Goal: Task Accomplishment & Management: Use online tool/utility

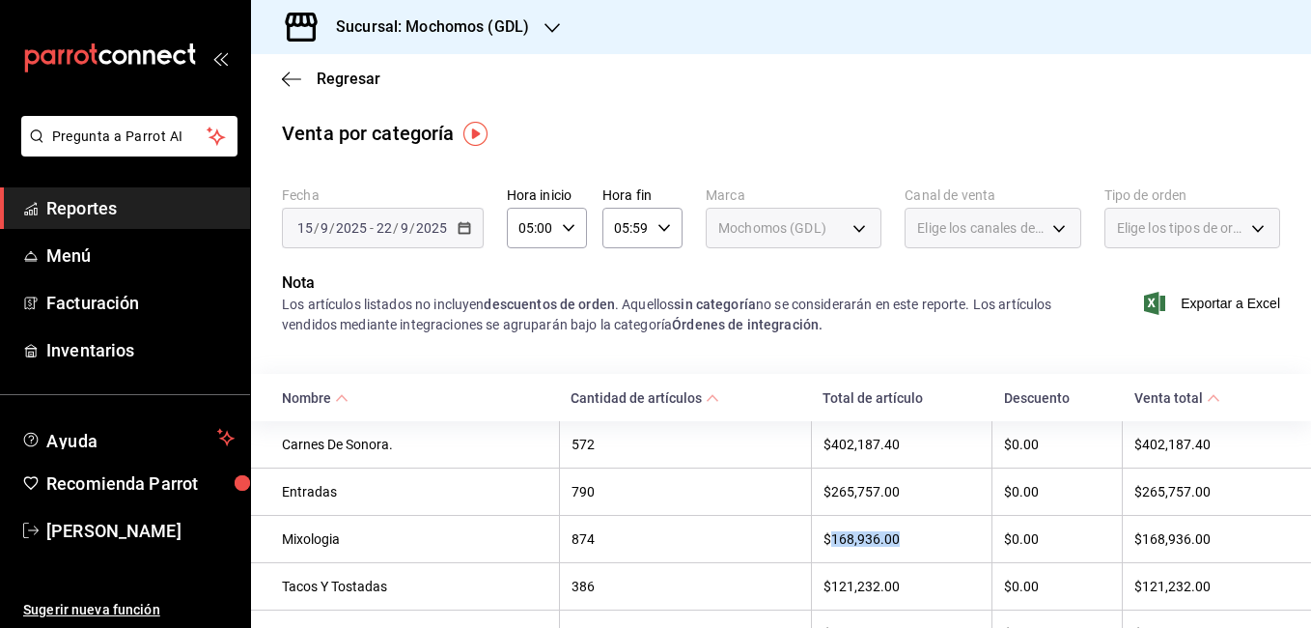
click at [283, 85] on icon "button" at bounding box center [291, 78] width 19 height 17
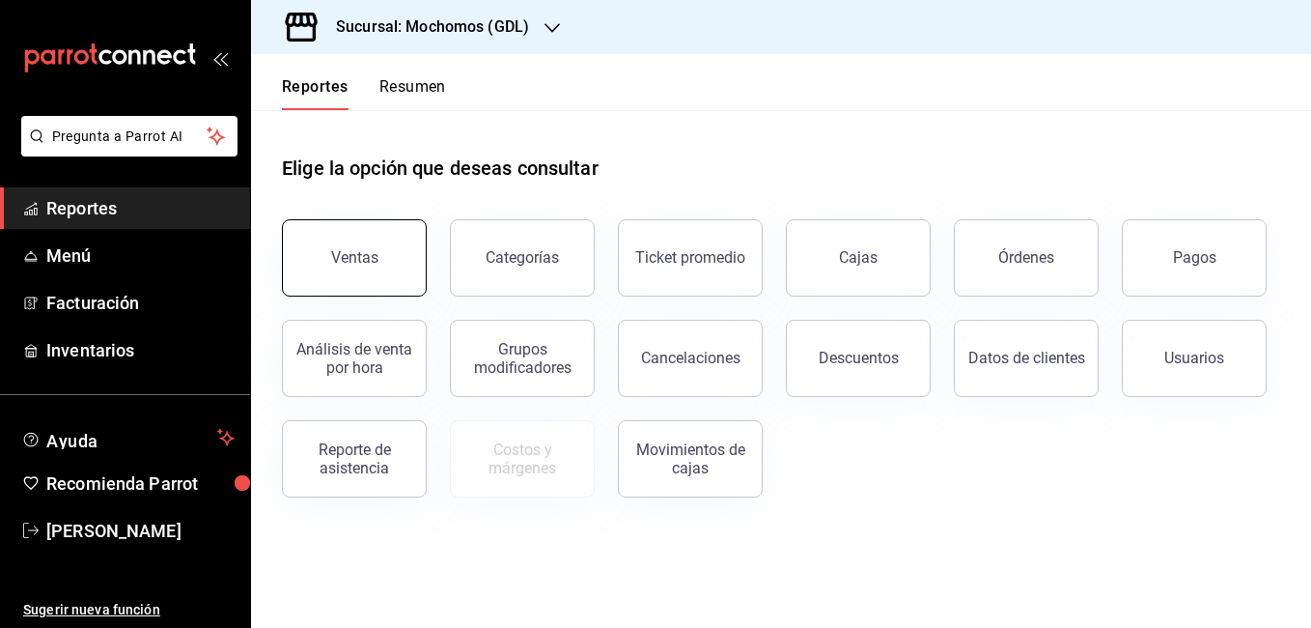
click at [358, 244] on button "Ventas" at bounding box center [354, 257] width 145 height 77
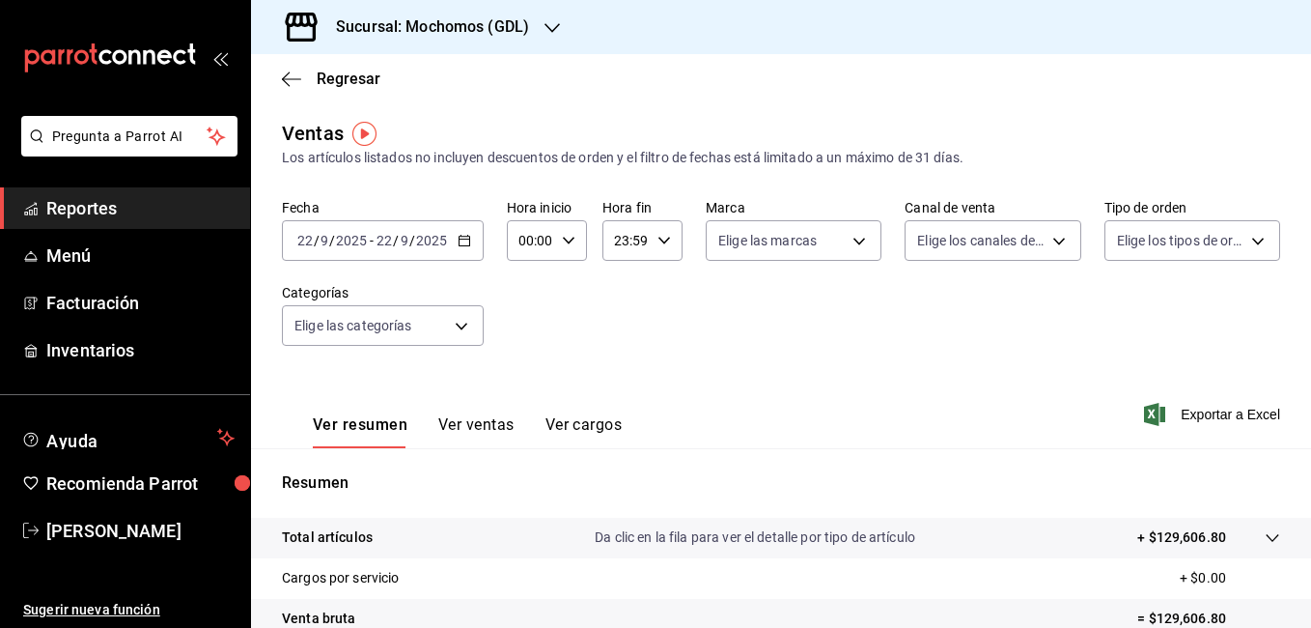
click at [473, 243] on div "[DATE] [DATE] - [DATE] [DATE]" at bounding box center [383, 240] width 202 height 41
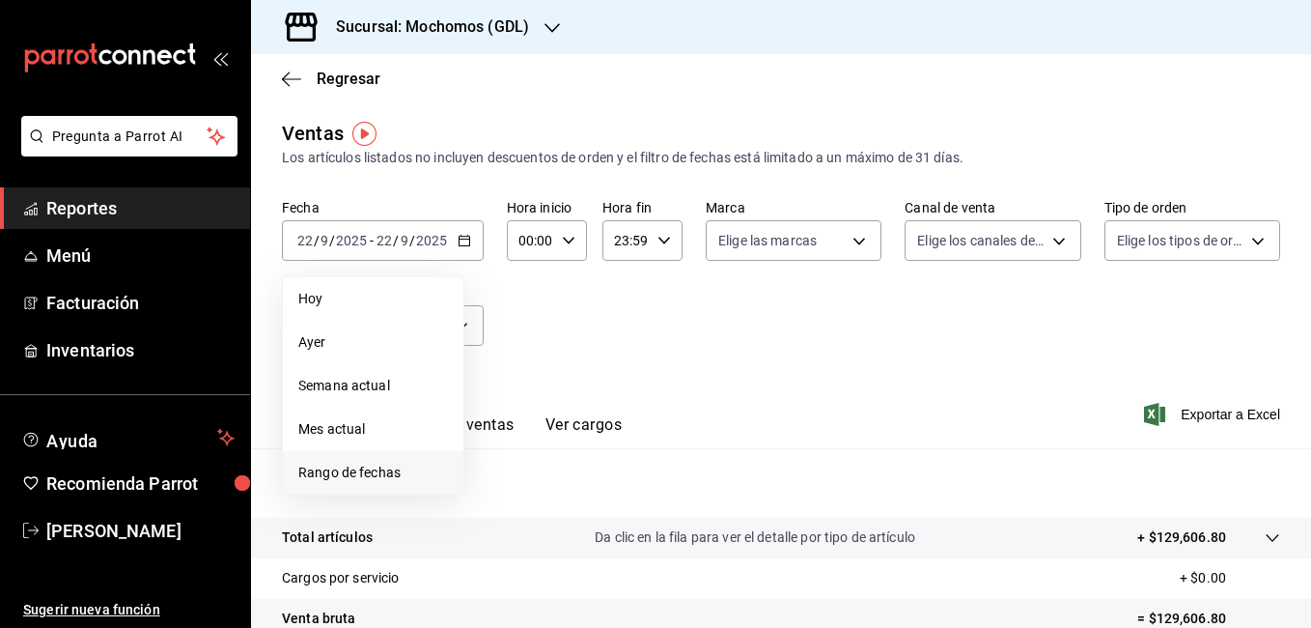
click at [342, 476] on span "Rango de fechas" at bounding box center [373, 473] width 150 height 20
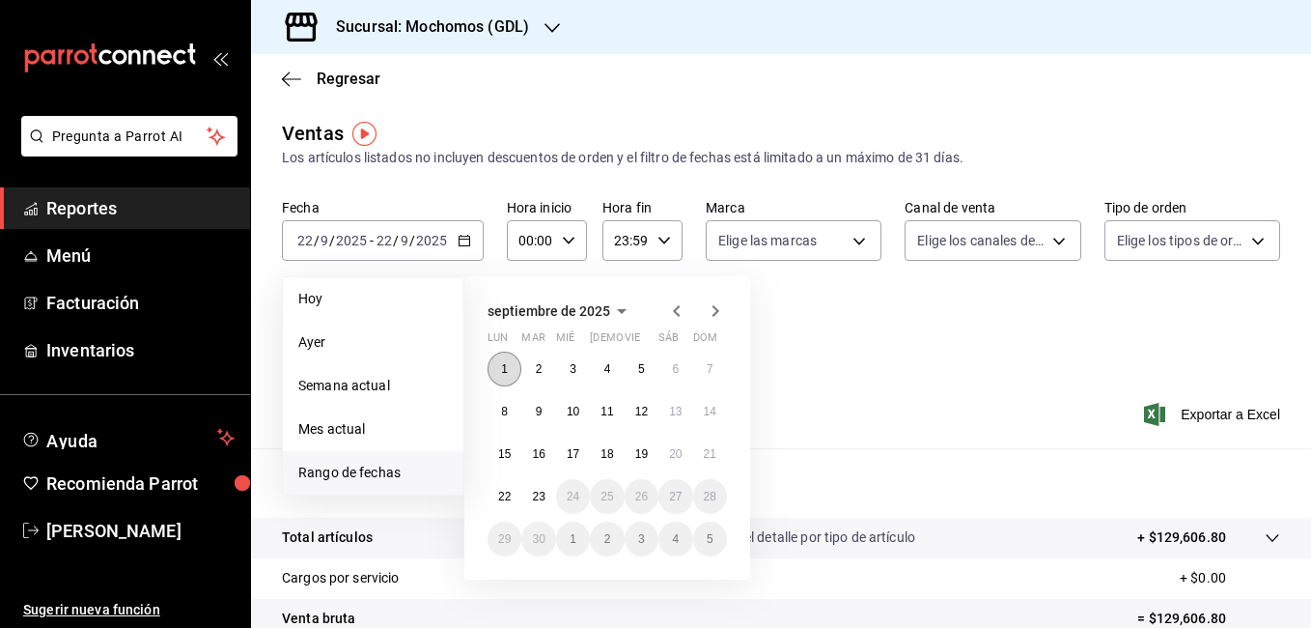
click at [504, 356] on button "1" at bounding box center [505, 368] width 34 height 35
click at [507, 497] on abbr "22" at bounding box center [504, 497] width 13 height 14
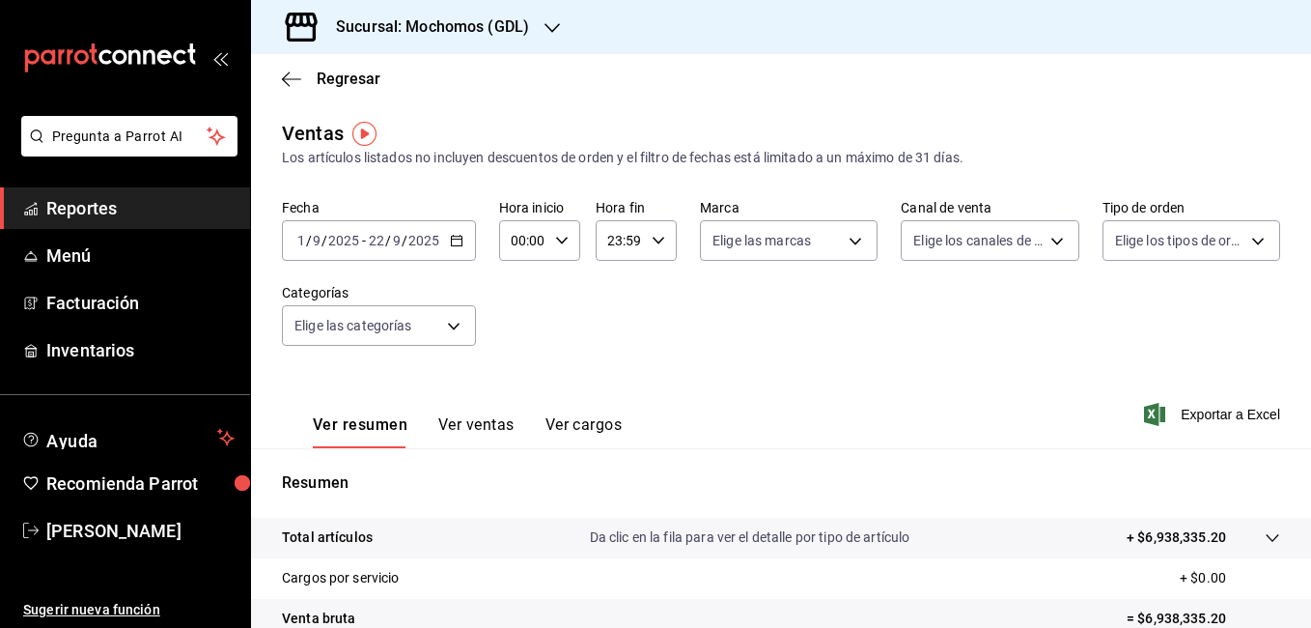
click at [561, 238] on icon "button" at bounding box center [562, 241] width 14 height 14
click at [520, 384] on span "02" at bounding box center [518, 382] width 9 height 15
type input "02:00"
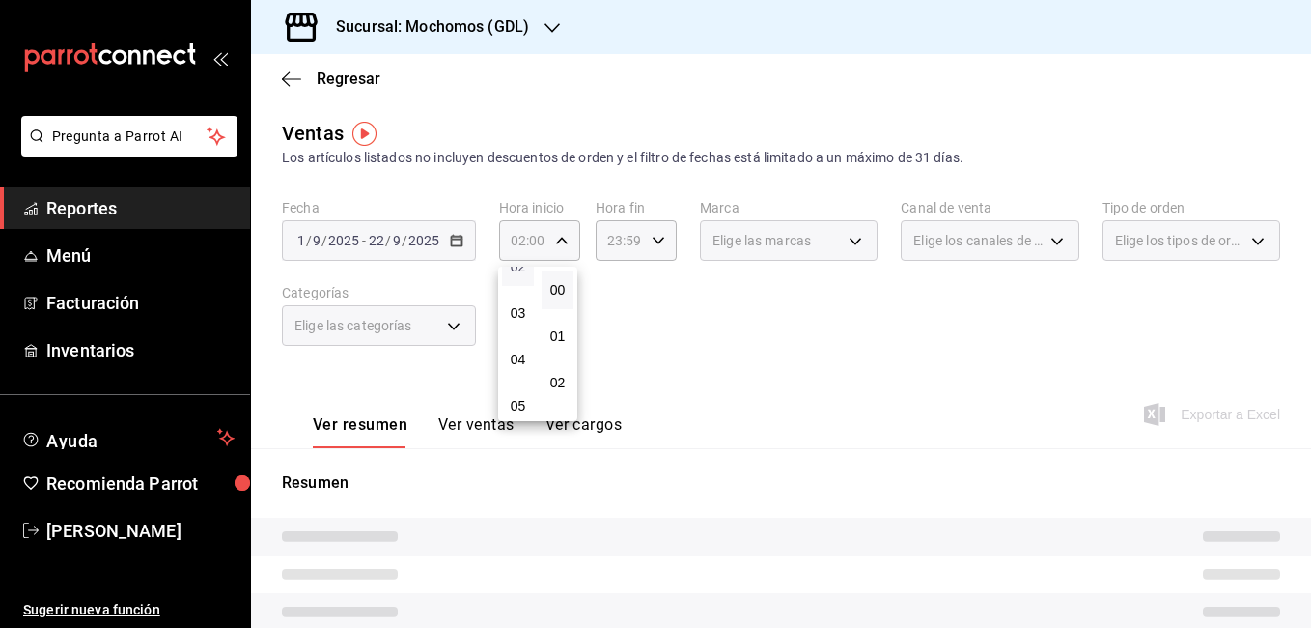
scroll to position [155, 0]
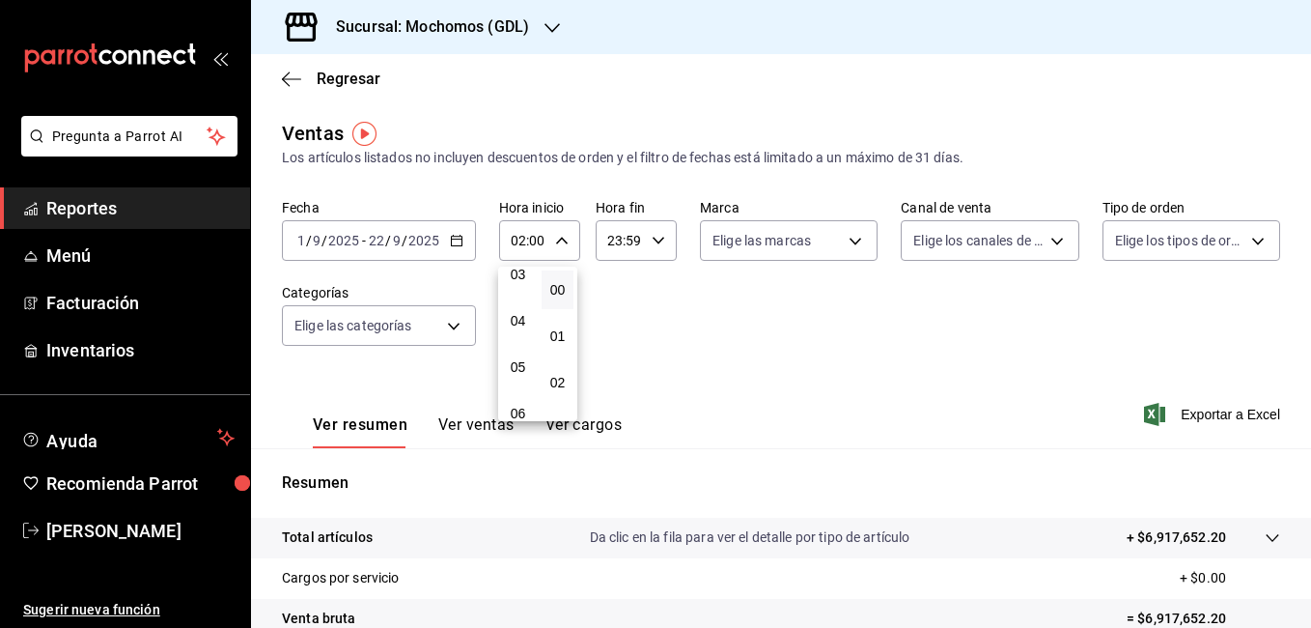
click at [520, 384] on button "05" at bounding box center [518, 367] width 32 height 39
type input "05:00"
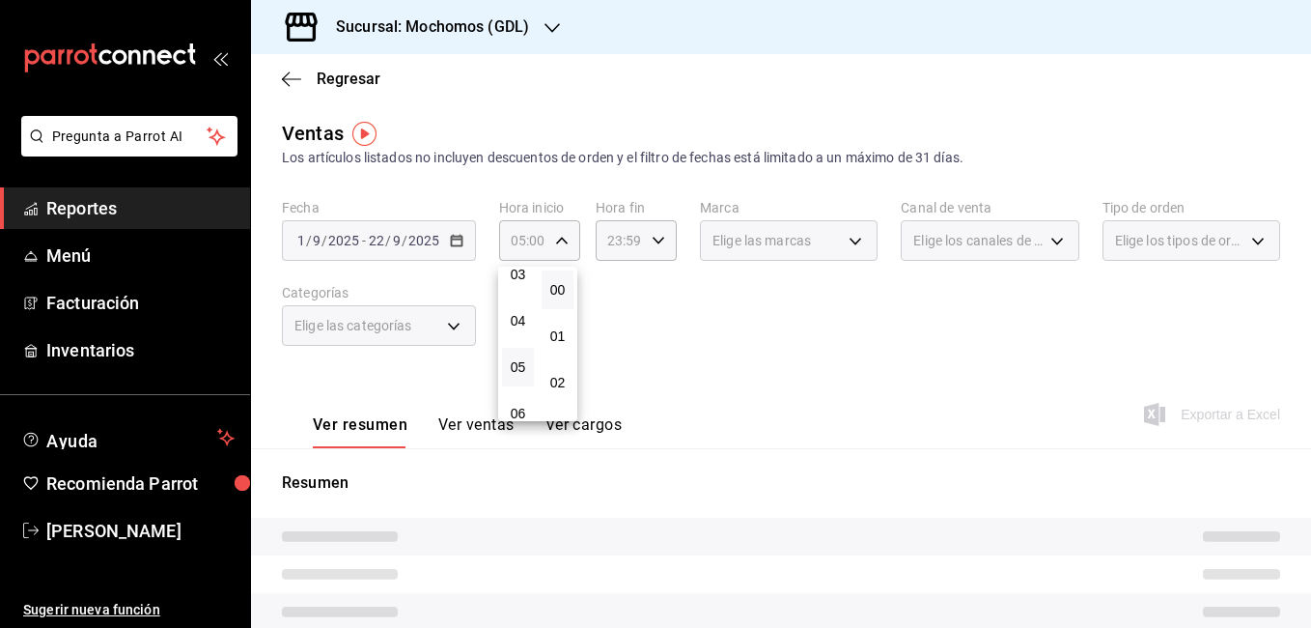
click at [659, 242] on div at bounding box center [655, 314] width 1311 height 628
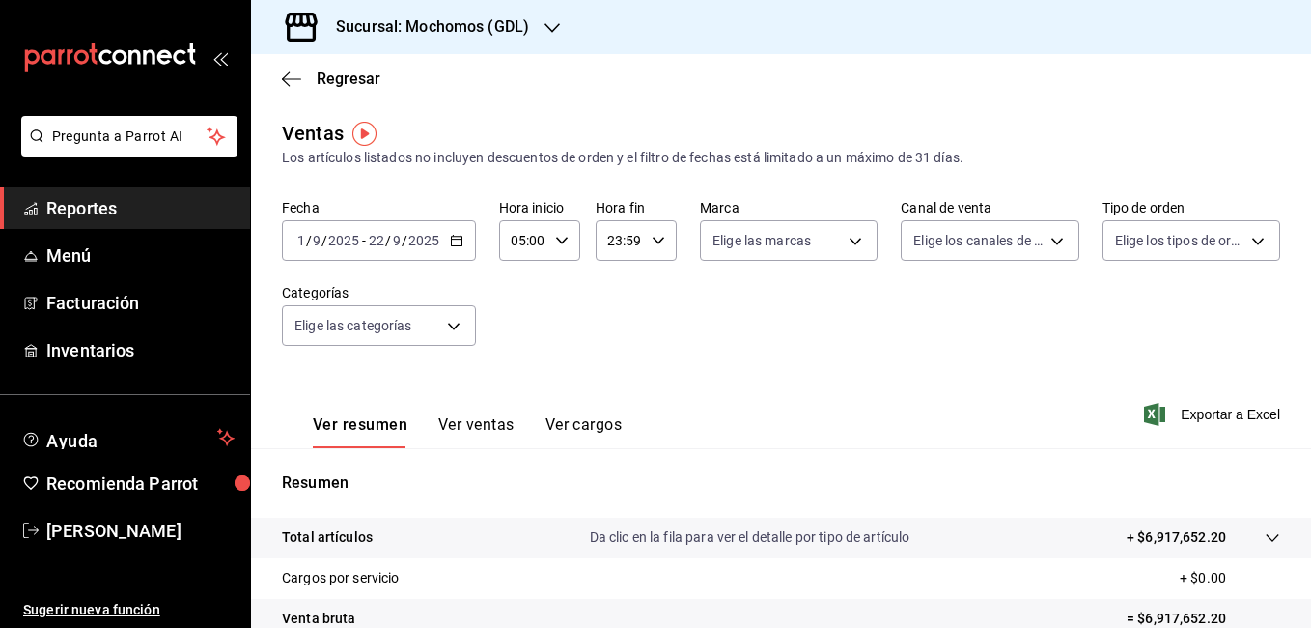
click at [659, 242] on icon "button" at bounding box center [659, 241] width 14 height 14
click at [604, 316] on button "21" at bounding box center [613, 305] width 32 height 39
type input "21:59"
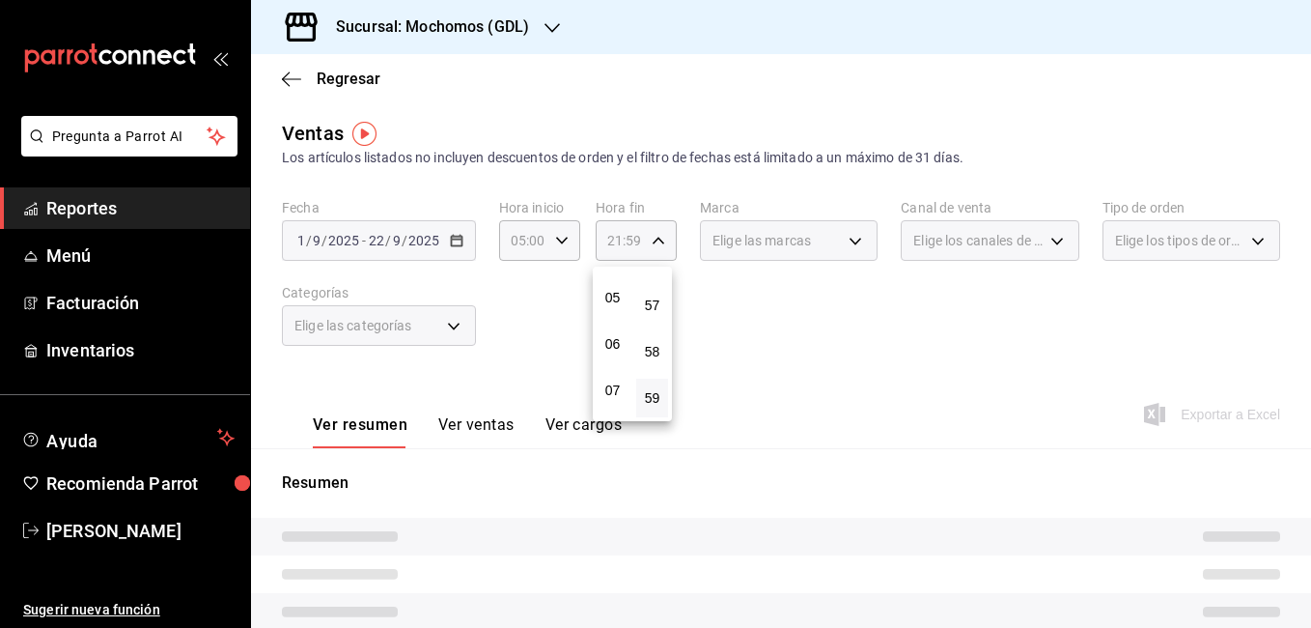
scroll to position [185, 0]
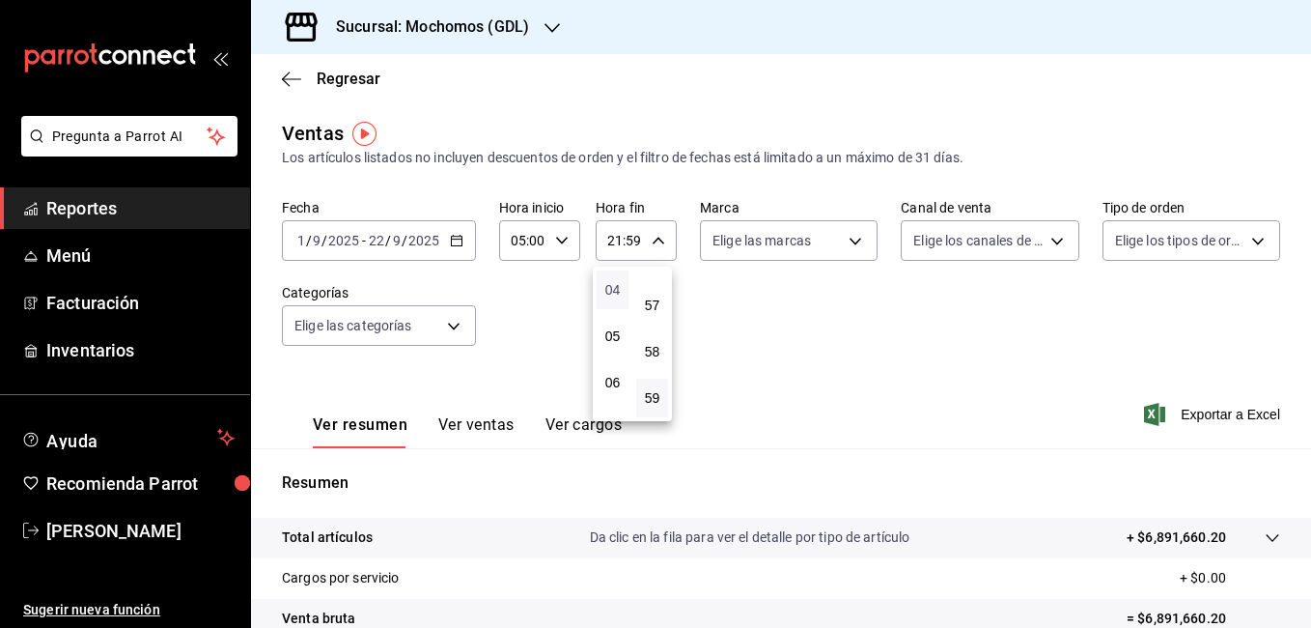
click at [614, 285] on span "04" at bounding box center [612, 289] width 9 height 15
type input "04:59"
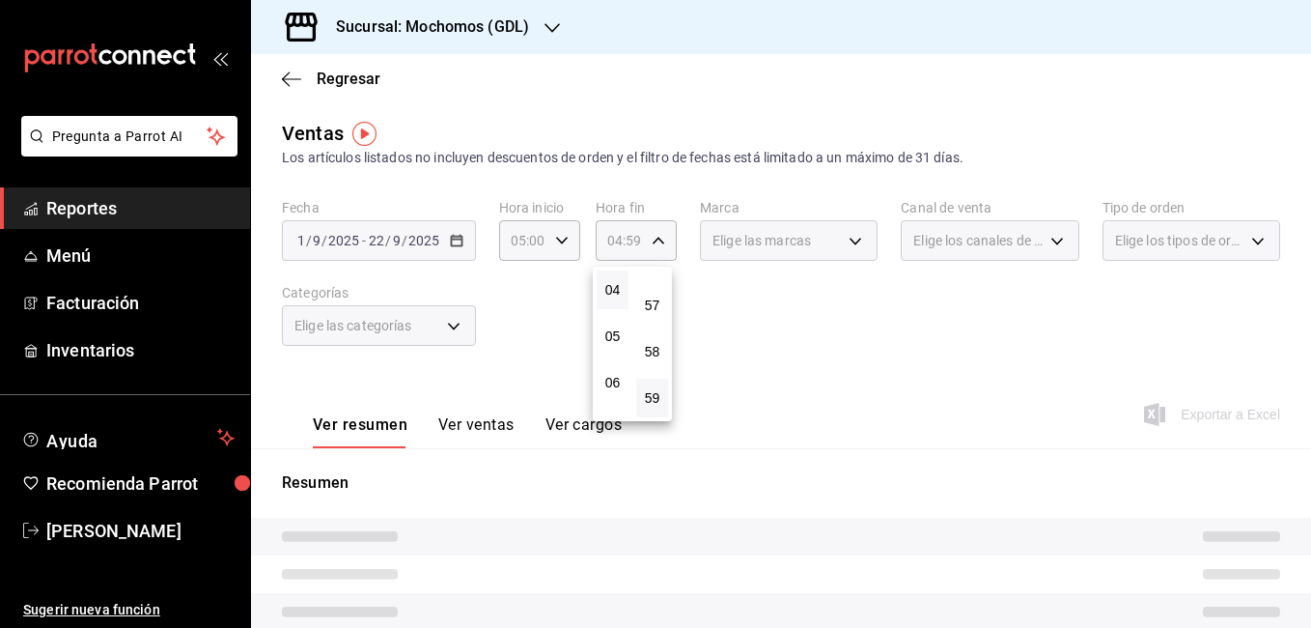
click at [855, 237] on div at bounding box center [655, 314] width 1311 height 628
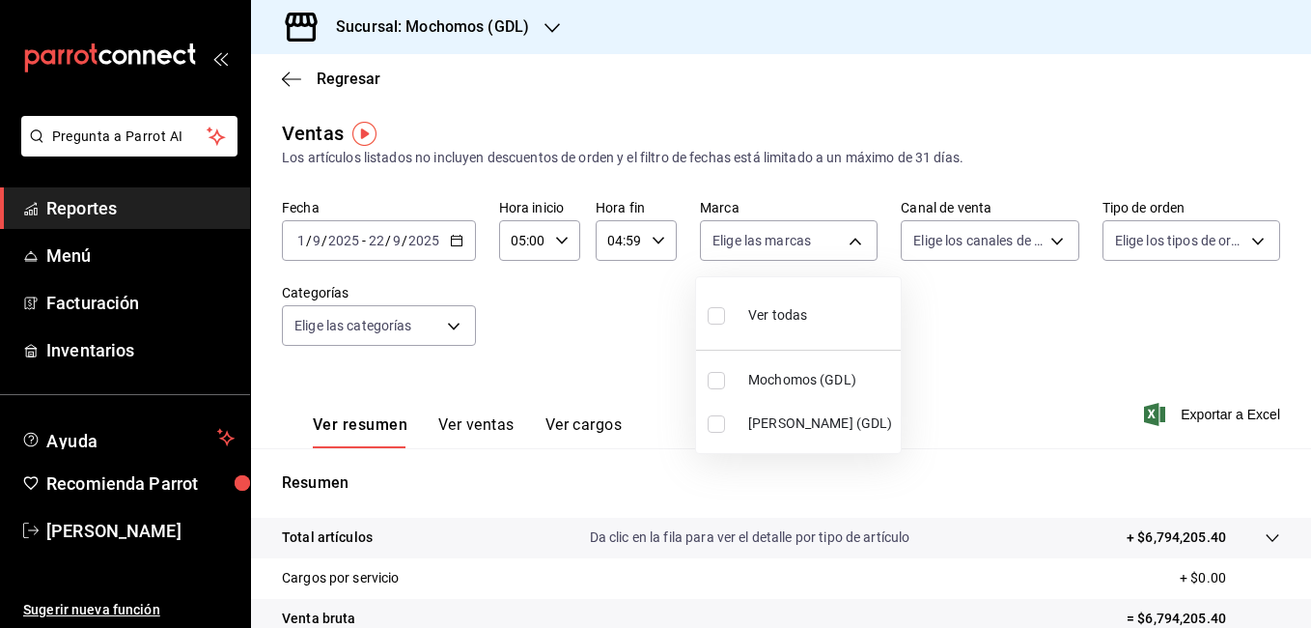
click at [855, 237] on body "Pregunta a Parrot AI Reportes Menú Facturación Inventarios Ayuda Recomienda Par…" at bounding box center [655, 314] width 1311 height 628
click at [768, 385] on span "Mochomos (GDL)" at bounding box center [820, 380] width 145 height 20
type input "36c25d4a-7cb0-456c-a434-e981d54830bc"
checkbox input "true"
drag, startPoint x: 1310, startPoint y: 209, endPoint x: 1314, endPoint y: 254, distance: 45.5
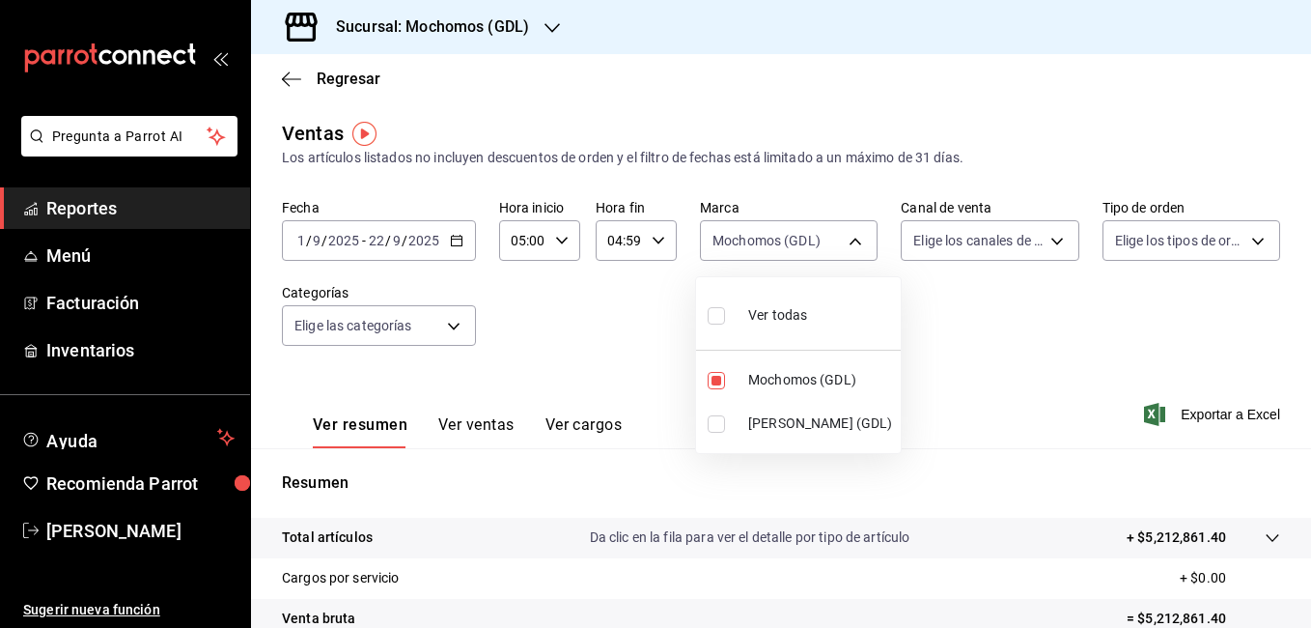
click at [1310, 254] on html "Pregunta a Parrot AI Reportes Menú Facturación Inventarios Ayuda Recomienda Par…" at bounding box center [655, 314] width 1311 height 628
drag, startPoint x: 1310, startPoint y: 254, endPoint x: 1314, endPoint y: 377, distance: 122.7
click at [1310, 377] on html "Pregunta a Parrot AI Reportes Menú Facturación Inventarios Ayuda Recomienda Par…" at bounding box center [655, 314] width 1311 height 628
drag, startPoint x: 1301, startPoint y: 393, endPoint x: 1301, endPoint y: 499, distance: 106.2
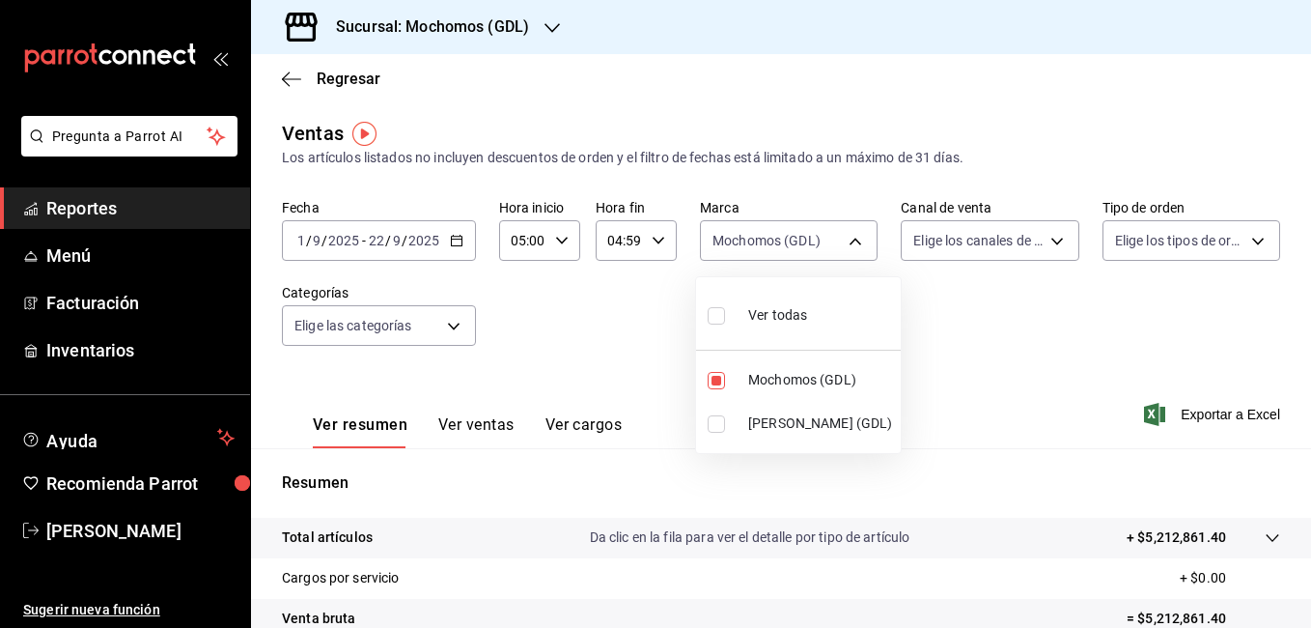
click at [1301, 499] on div at bounding box center [655, 314] width 1311 height 628
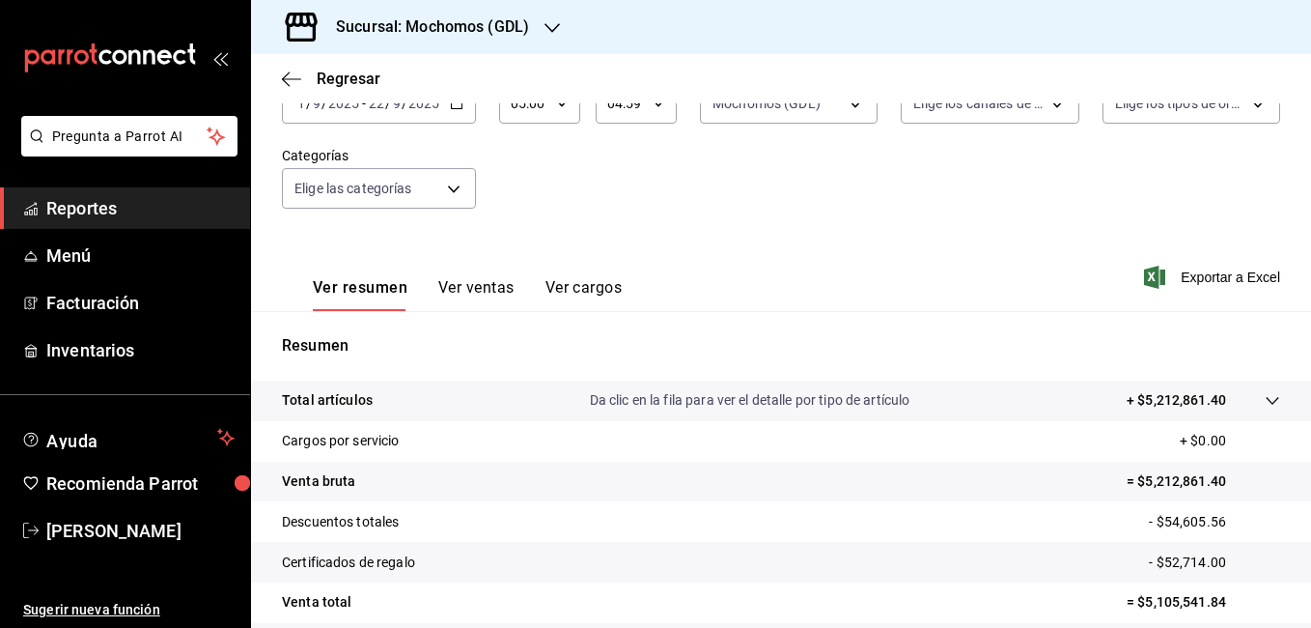
scroll to position [108, 0]
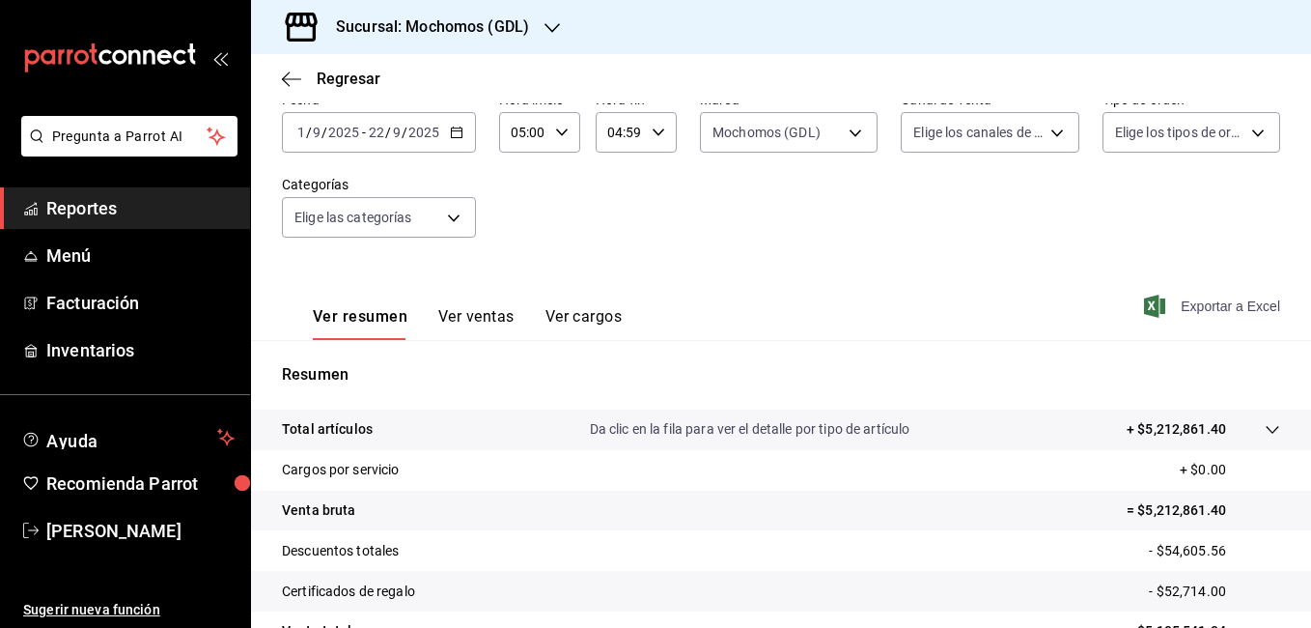
click at [1233, 297] on span "Exportar a Excel" at bounding box center [1214, 306] width 132 height 23
